Goal: Task Accomplishment & Management: Manage account settings

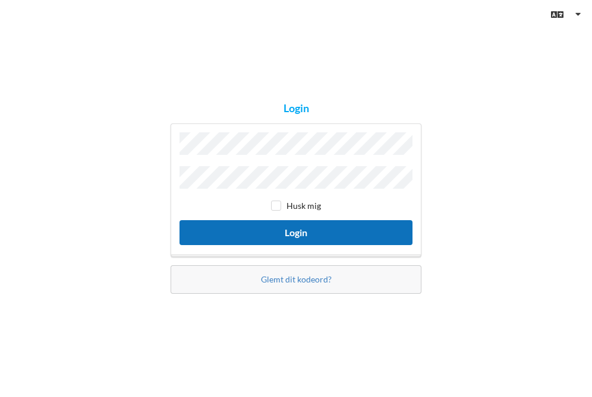
click at [302, 231] on button "Login" at bounding box center [295, 232] width 233 height 24
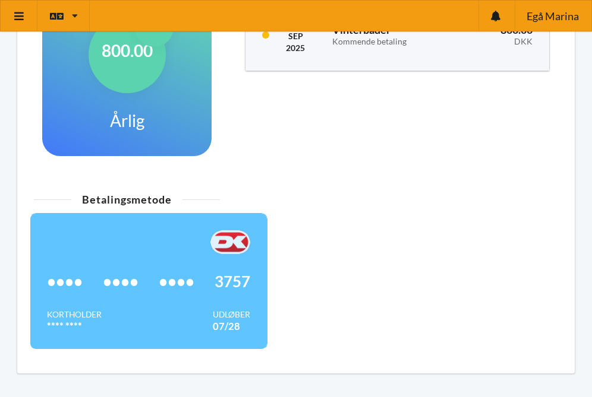
scroll to position [339, 0]
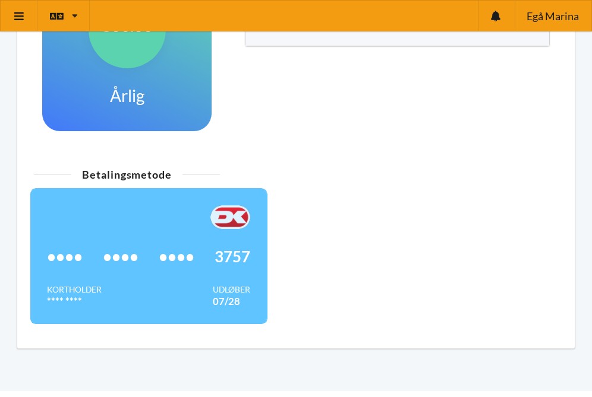
click at [200, 308] on div "Kortholder **** **** Udløber 07/28" at bounding box center [148, 296] width 203 height 24
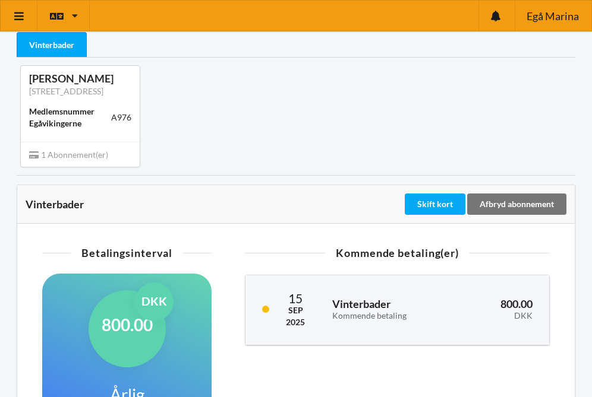
scroll to position [38, 0]
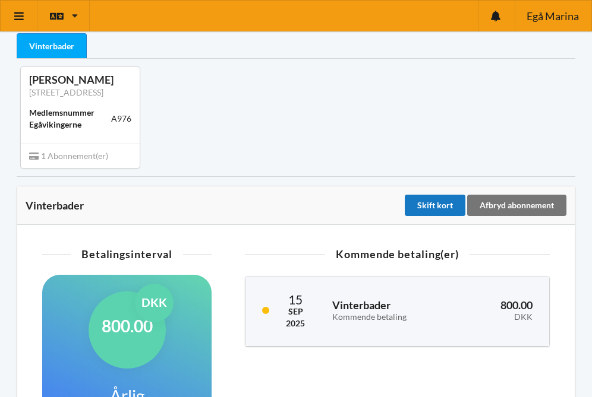
click at [432, 216] on div "Skift kort" at bounding box center [435, 205] width 61 height 21
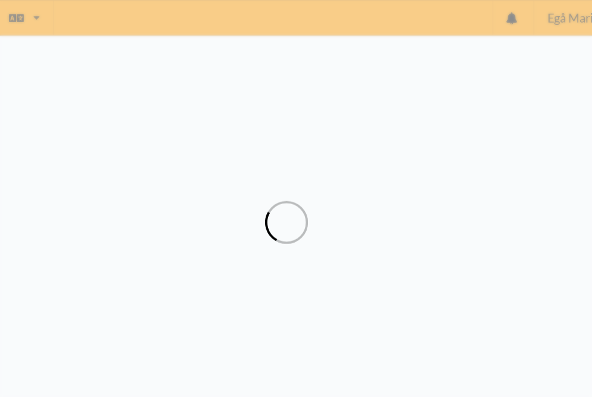
scroll to position [42, 0]
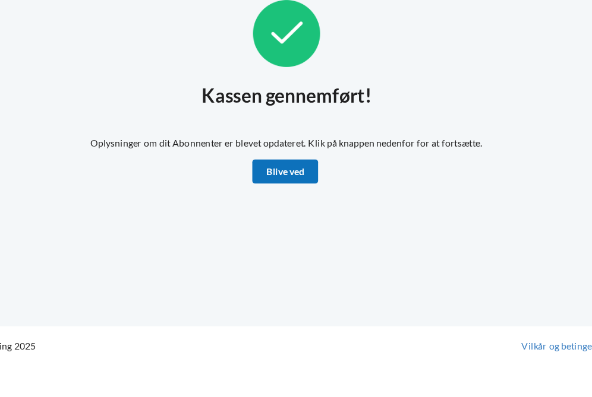
click at [302, 191] on link "Blive ved" at bounding box center [295, 193] width 58 height 21
